Goal: Navigation & Orientation: Find specific page/section

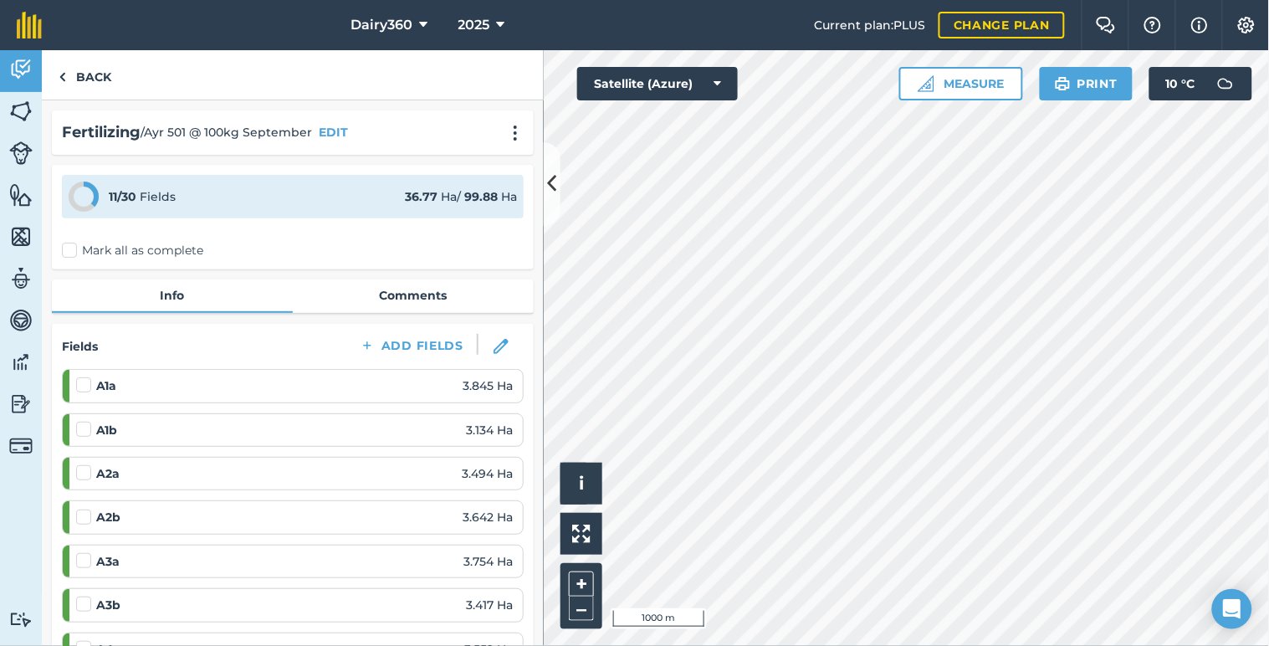
scroll to position [620, 0]
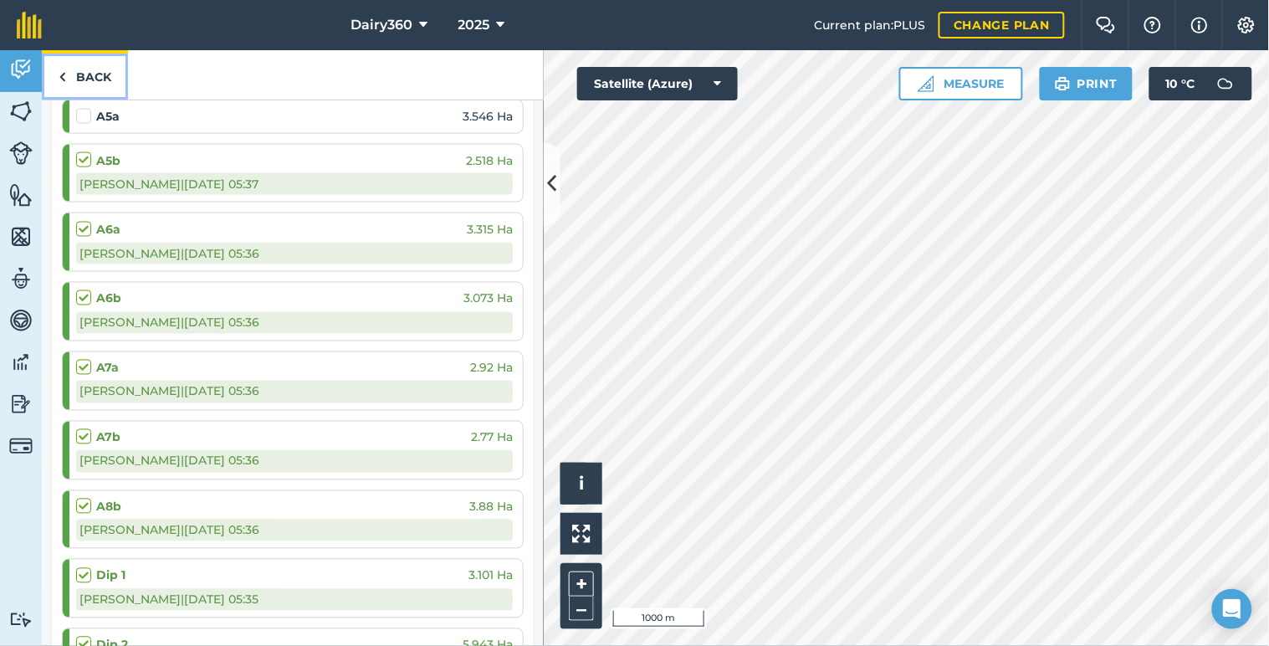
click at [59, 77] on img at bounding box center [63, 77] width 8 height 20
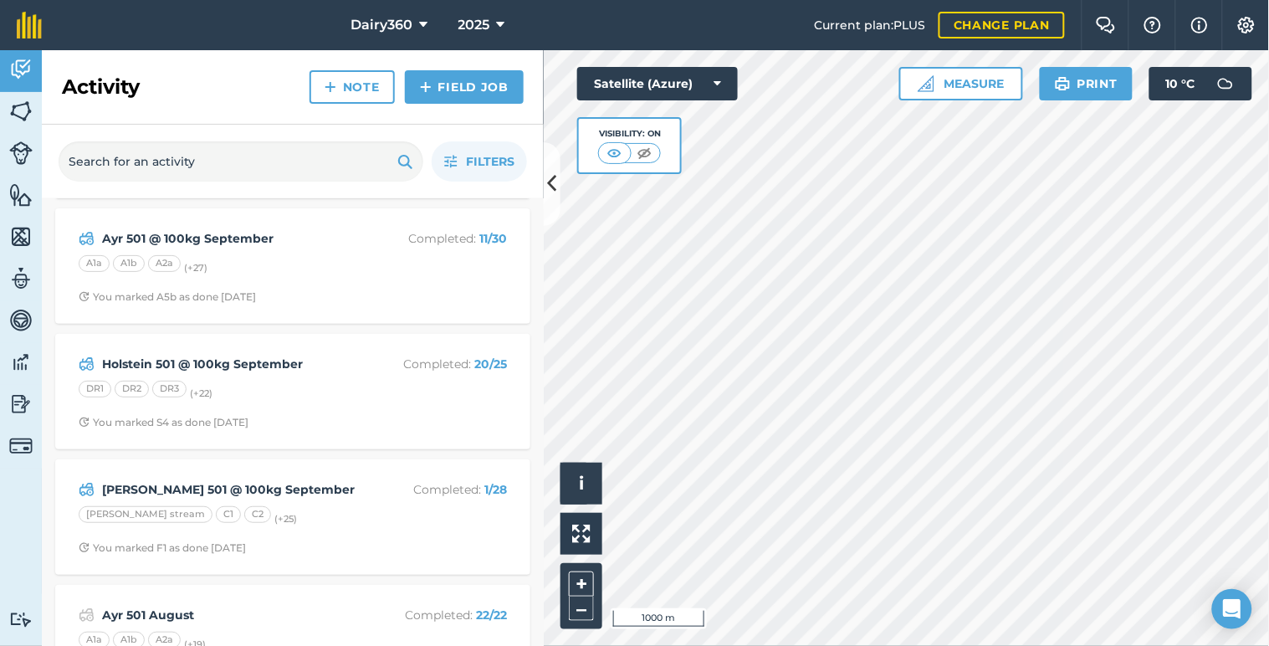
scroll to position [248, 0]
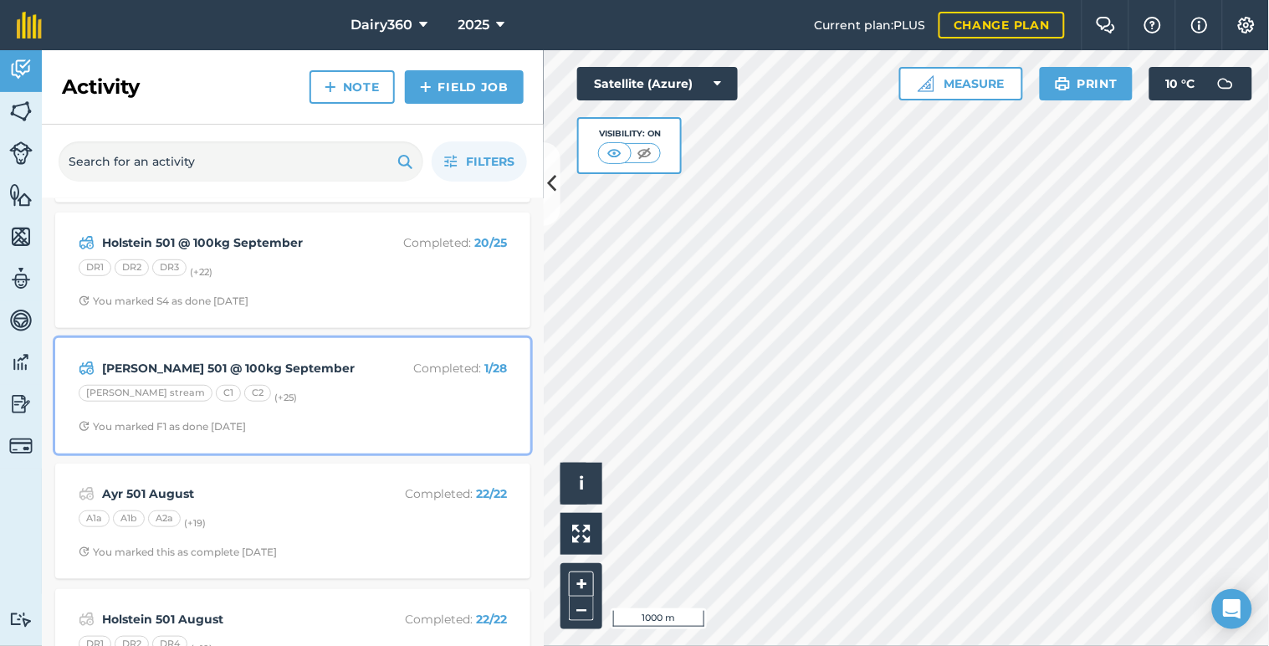
click at [269, 375] on strong "[PERSON_NAME] 501 @ 100kg September" at bounding box center [234, 368] width 265 height 18
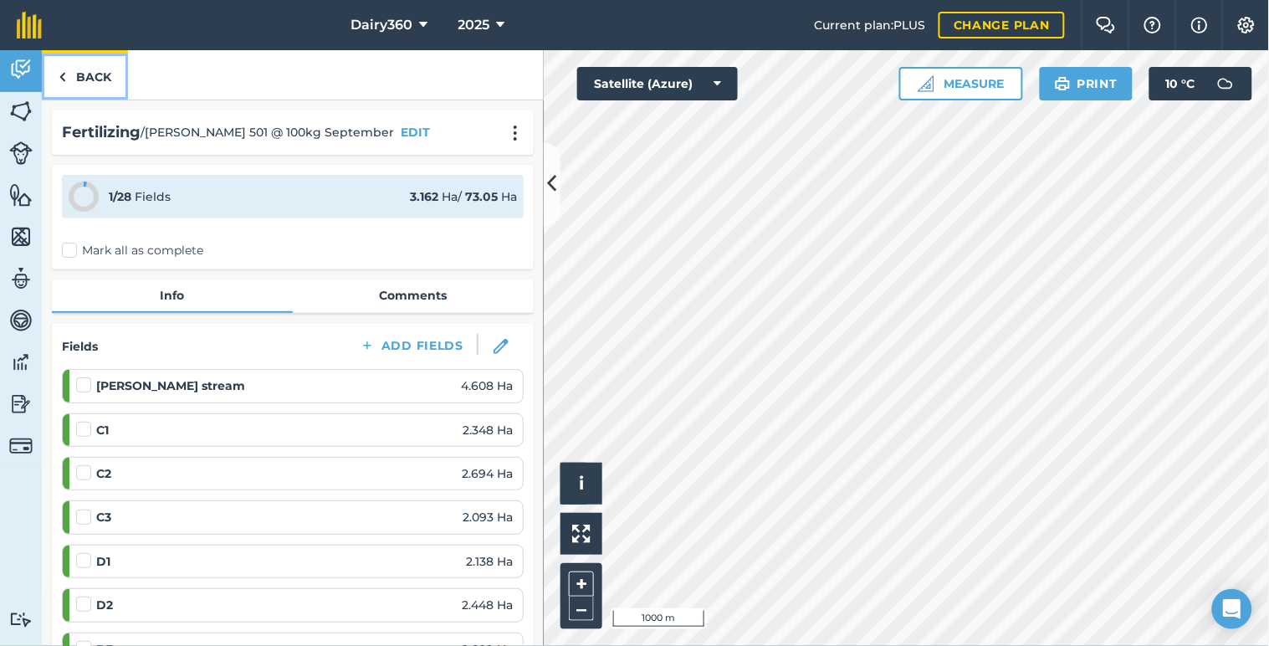
click at [61, 71] on img at bounding box center [63, 77] width 8 height 20
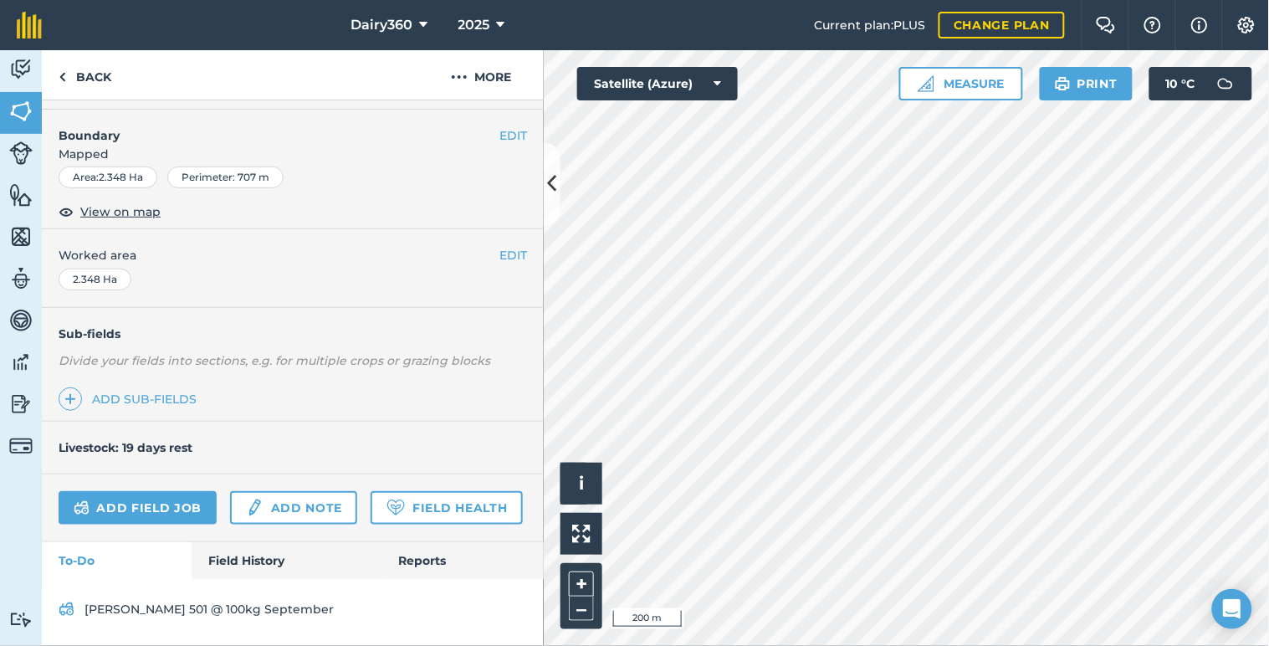
scroll to position [256, 0]
click at [555, 182] on icon at bounding box center [552, 183] width 9 height 29
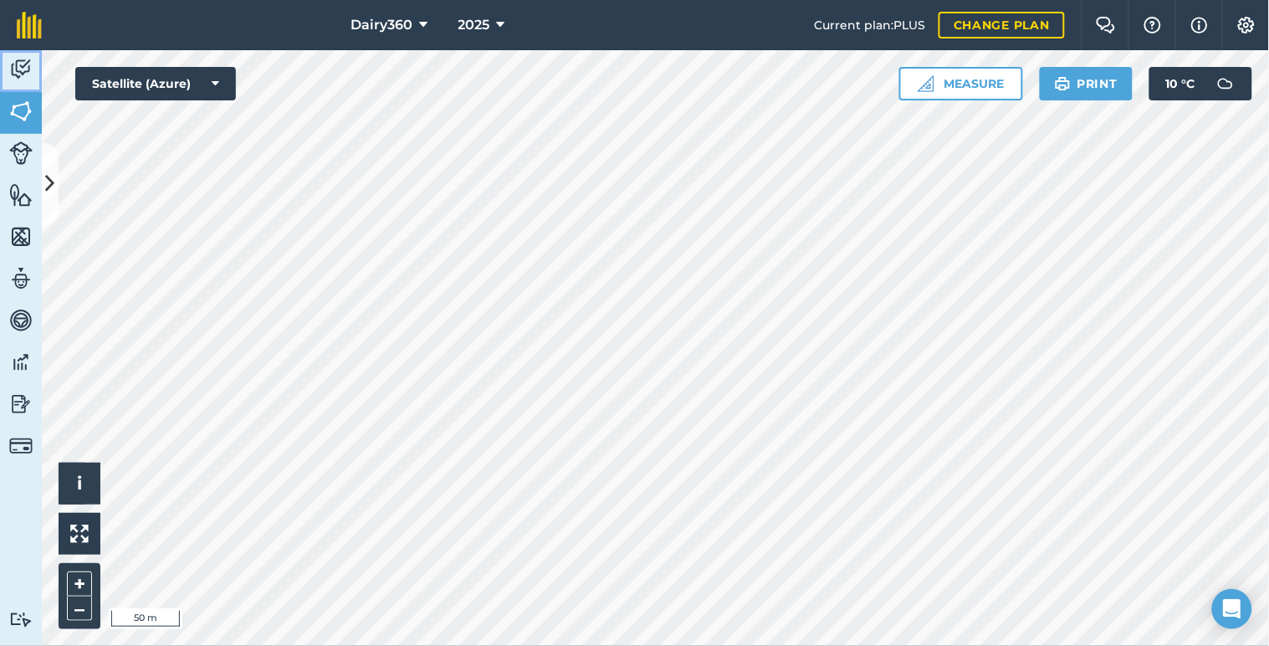
click at [18, 64] on img at bounding box center [20, 69] width 23 height 25
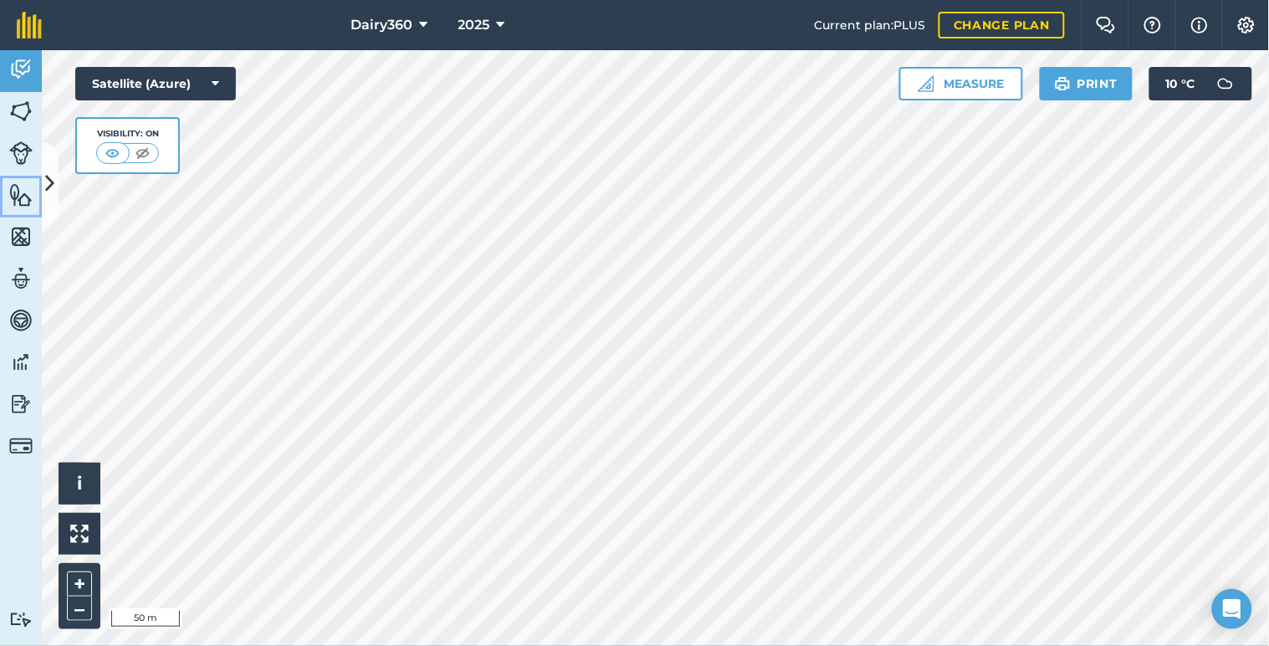
click at [40, 182] on link "Features" at bounding box center [21, 197] width 42 height 42
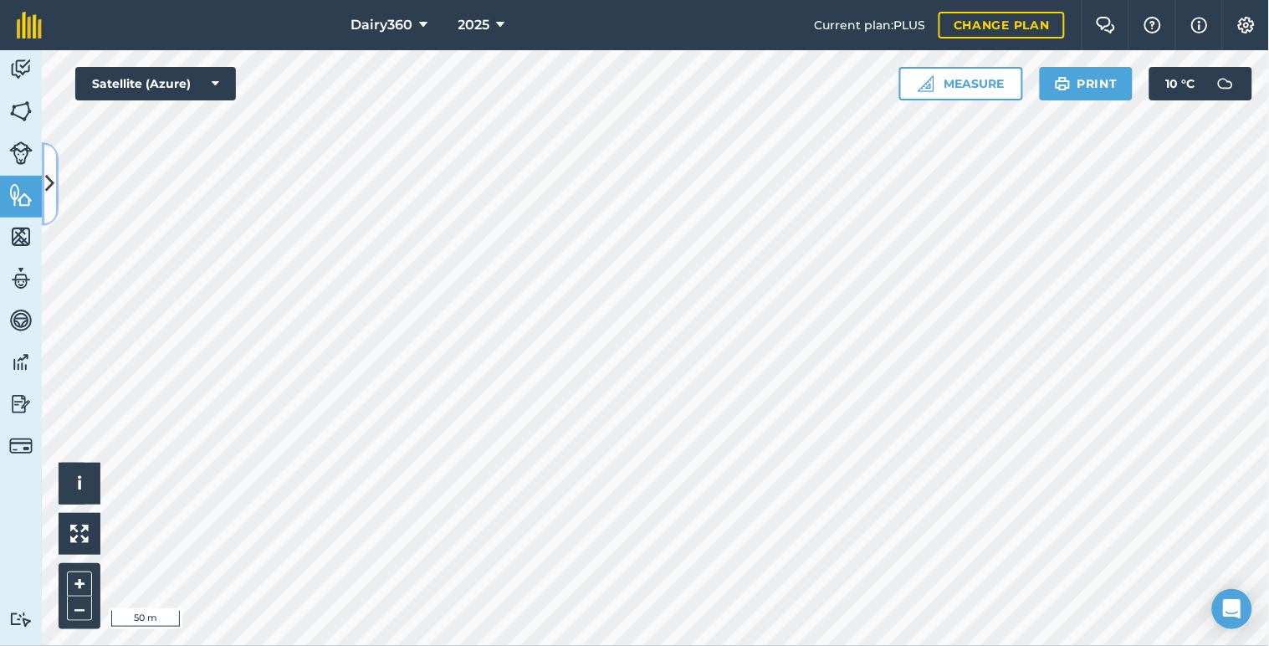
click at [50, 182] on icon at bounding box center [50, 183] width 9 height 29
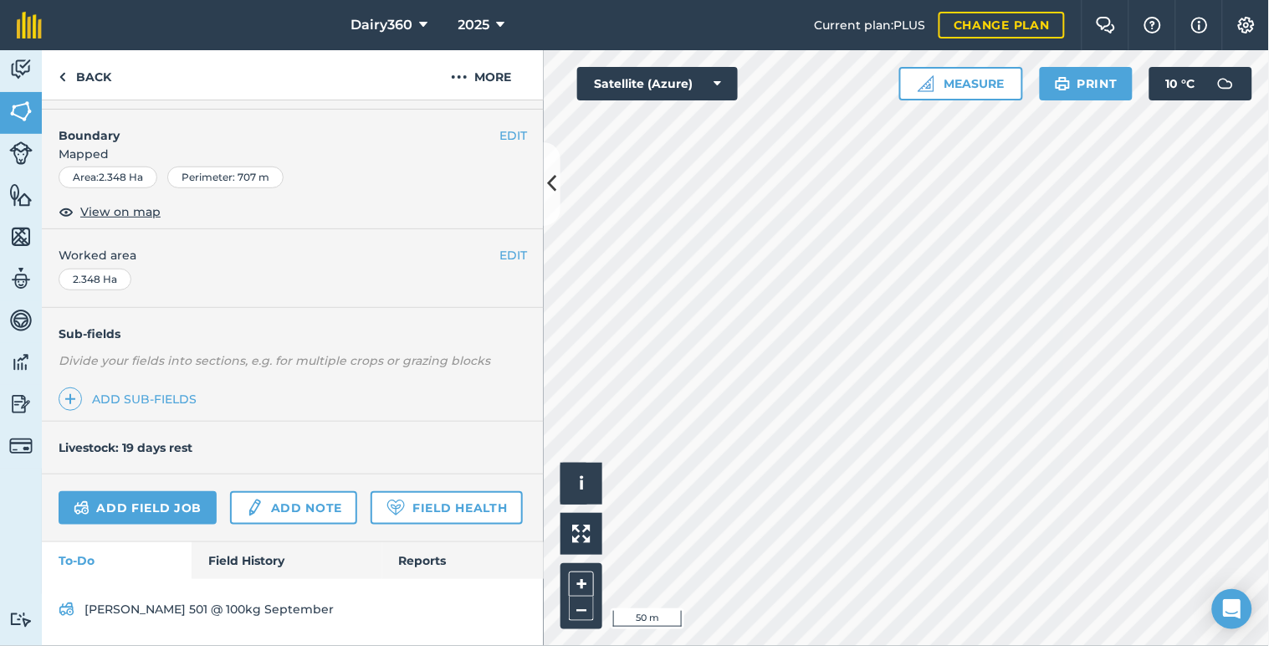
scroll to position [256, 0]
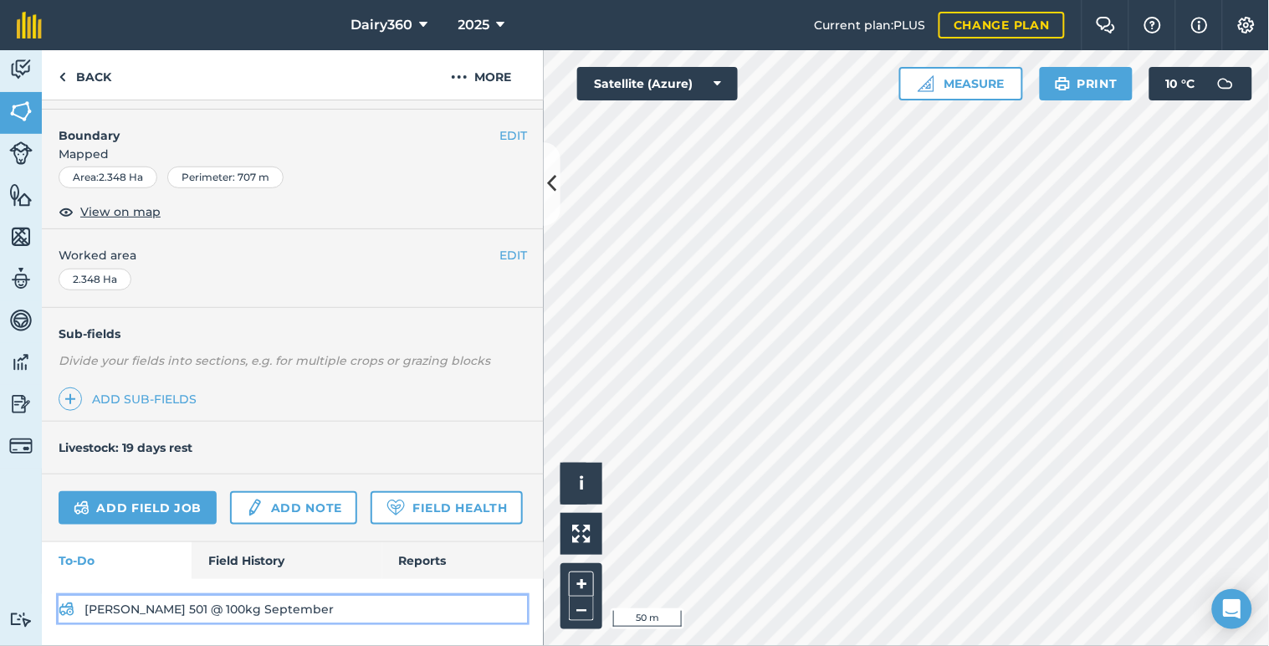
click at [67, 605] on img at bounding box center [67, 609] width 16 height 20
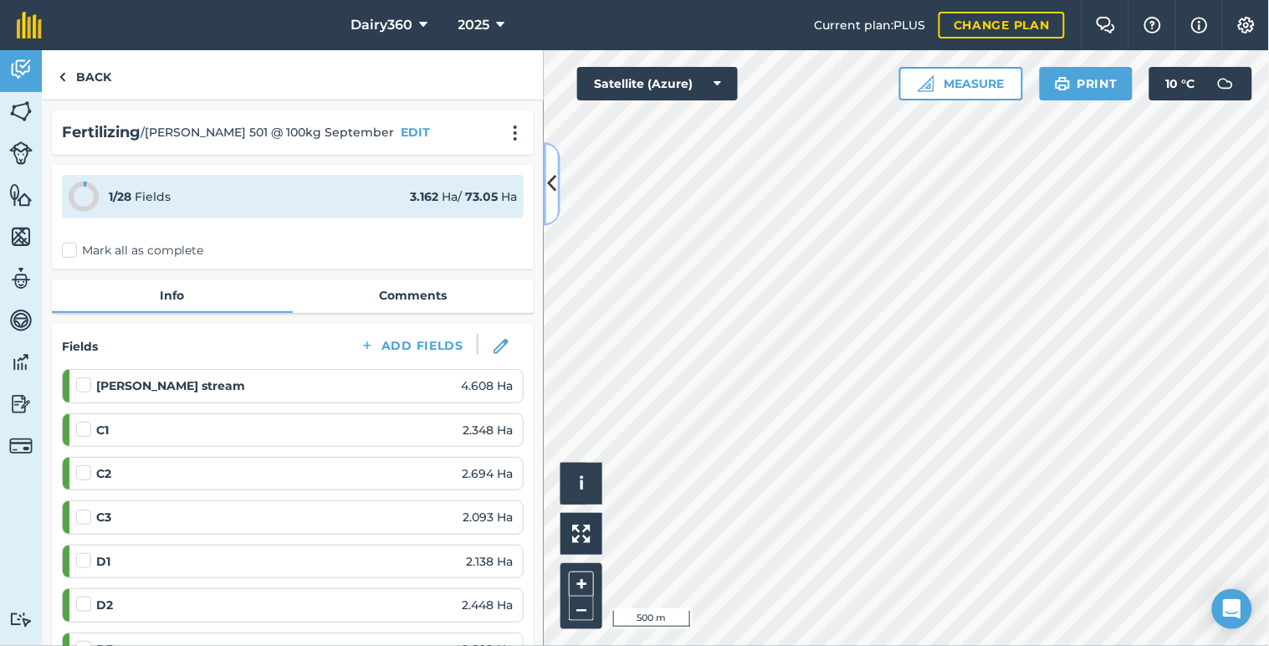
click at [550, 187] on icon at bounding box center [552, 183] width 9 height 29
